Goal: Subscribe to service/newsletter

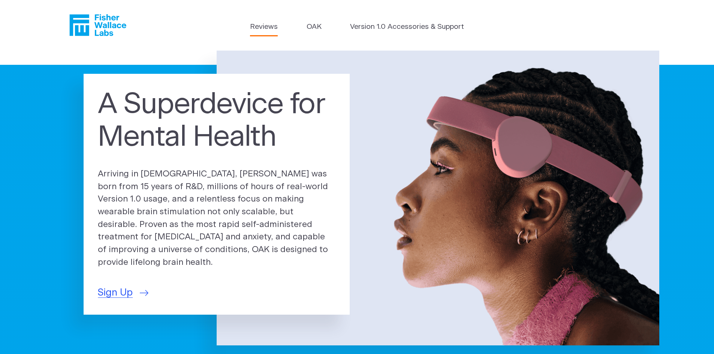
click at [258, 28] on link "Reviews" at bounding box center [264, 27] width 28 height 11
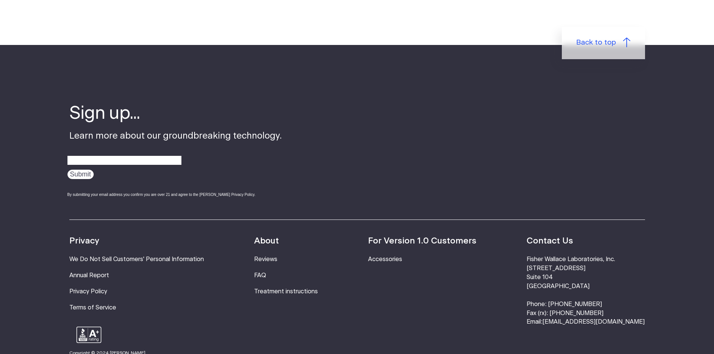
scroll to position [937, 0]
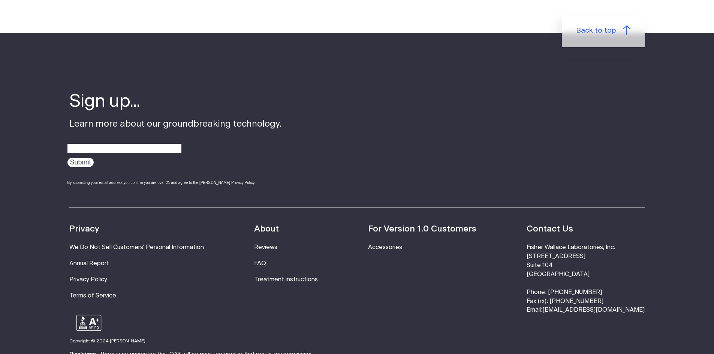
click at [266, 261] on link "FAQ" at bounding box center [260, 264] width 12 height 6
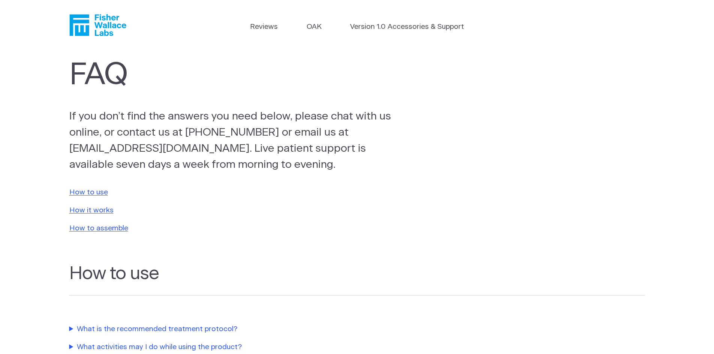
click at [106, 27] on icon "Fisher Wallace" at bounding box center [97, 25] width 57 height 22
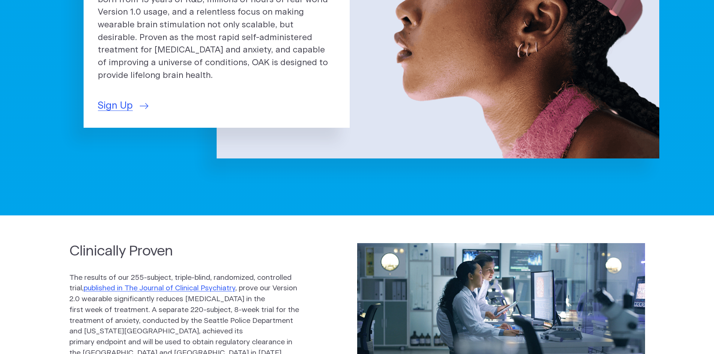
scroll to position [112, 0]
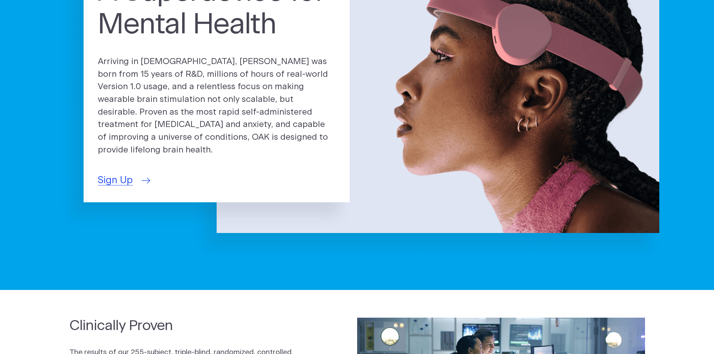
click at [120, 175] on span "Sign Up" at bounding box center [115, 180] width 35 height 15
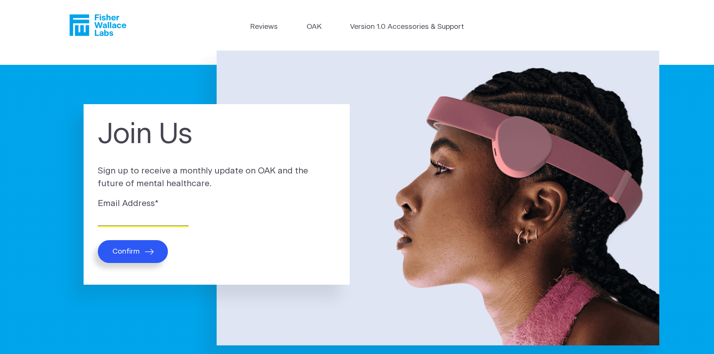
click at [138, 225] on input "Email Address *" at bounding box center [143, 220] width 91 height 12
type input "larryfura@yahoo.com"
click at [138, 251] on span "Confirm" at bounding box center [125, 251] width 27 height 9
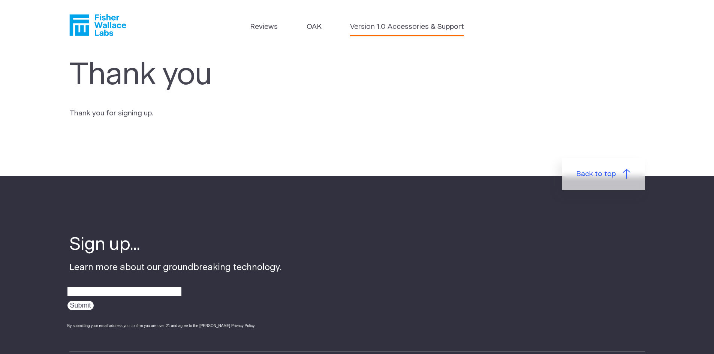
click at [382, 25] on link "Version 1.0 Accessories & Support" at bounding box center [407, 27] width 114 height 11
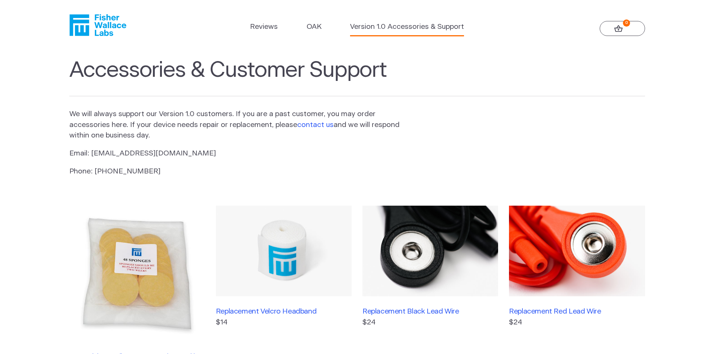
click at [315, 126] on link "contact us" at bounding box center [315, 124] width 36 height 7
